Goal: Transaction & Acquisition: Purchase product/service

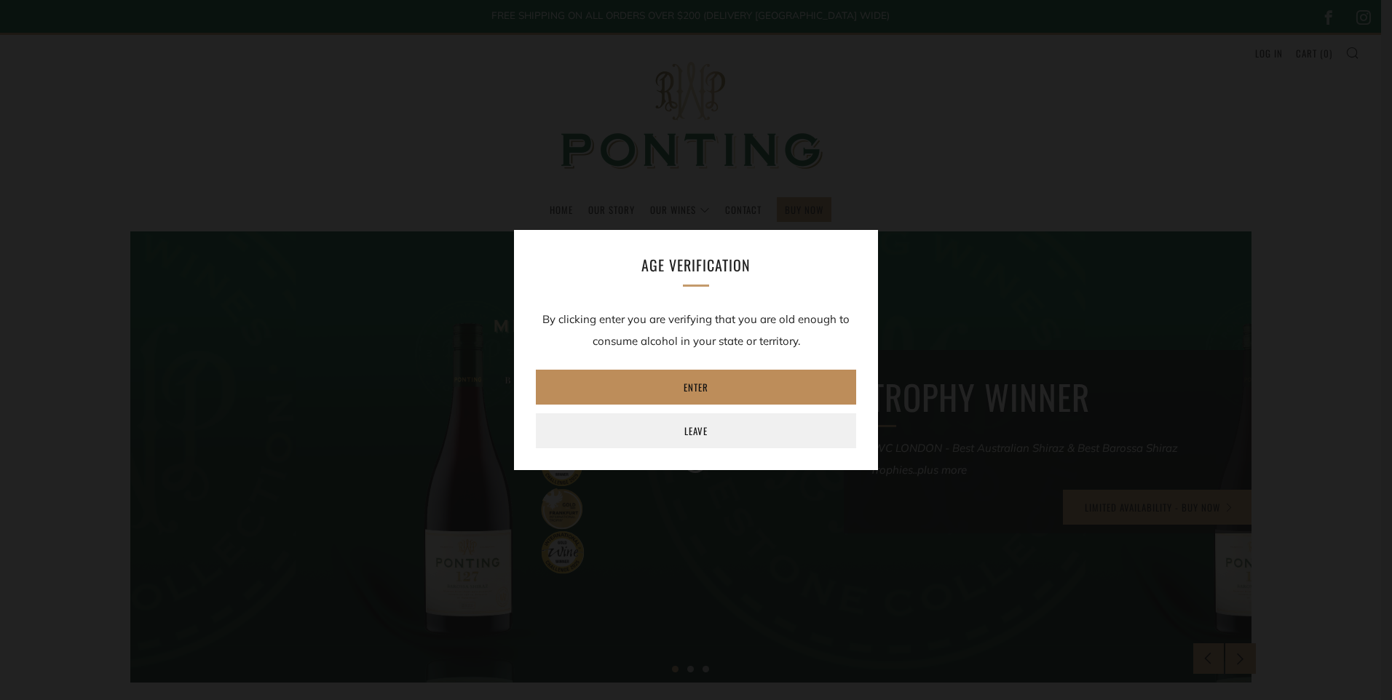
click at [695, 381] on link "Enter" at bounding box center [696, 387] width 320 height 35
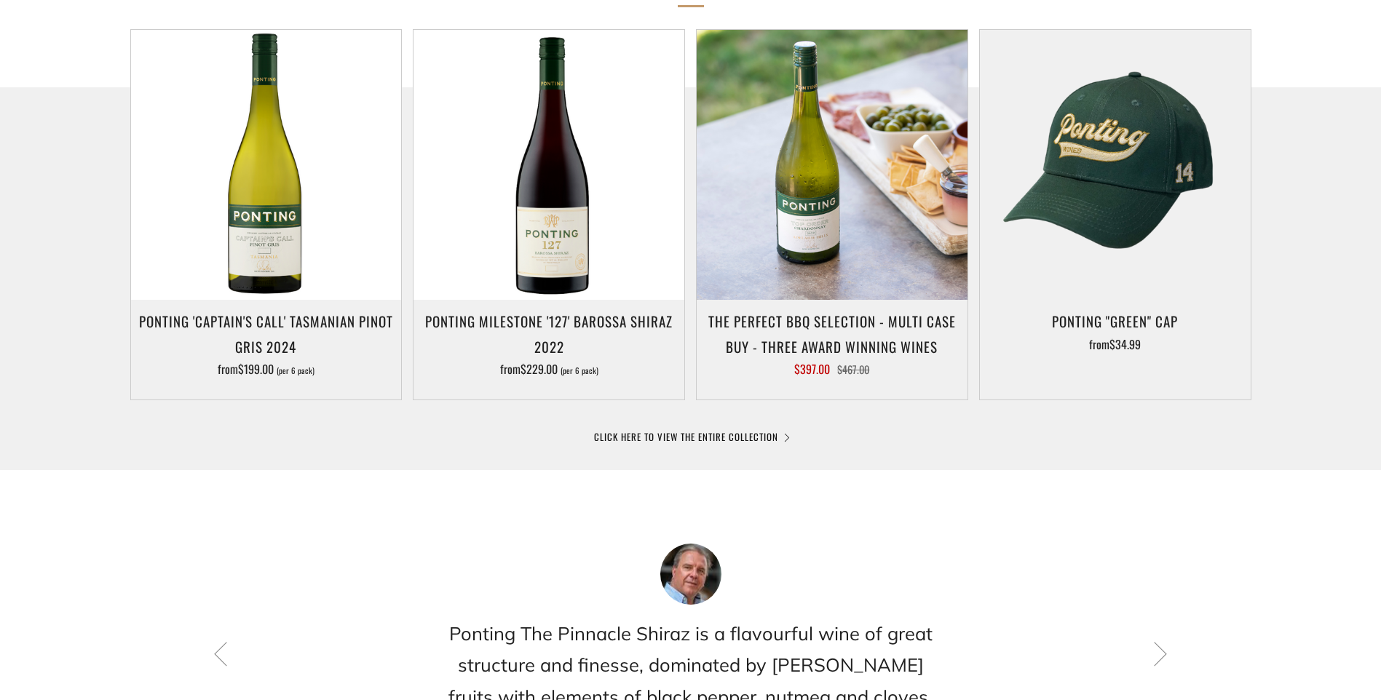
scroll to position [728, 0]
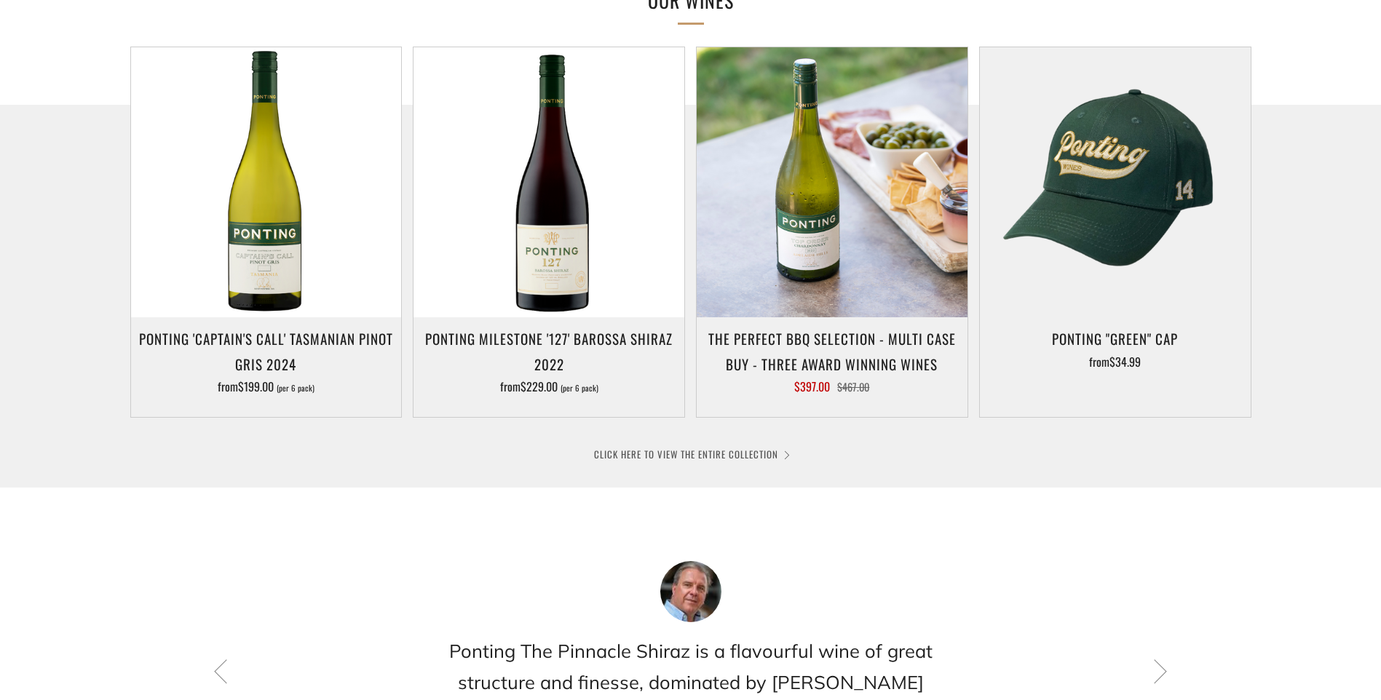
click at [723, 453] on link "CLICK HERE TO VIEW THE ENTIRE COLLECTION" at bounding box center [691, 454] width 194 height 15
